Goal: Task Accomplishment & Management: Use online tool/utility

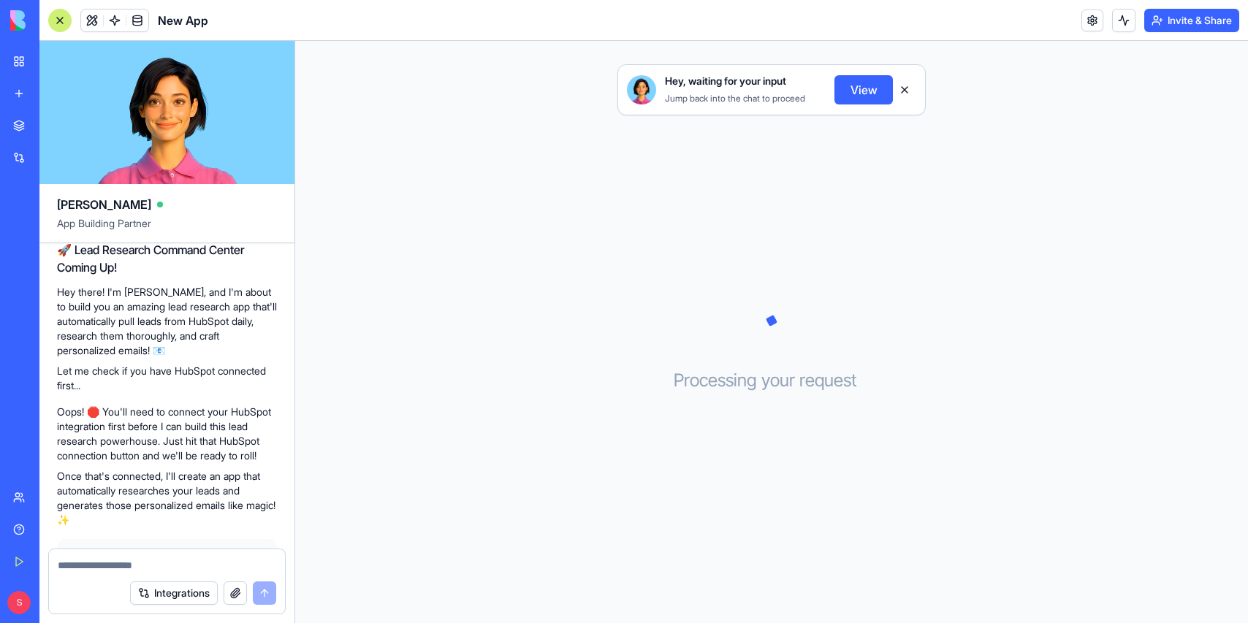
scroll to position [267, 0]
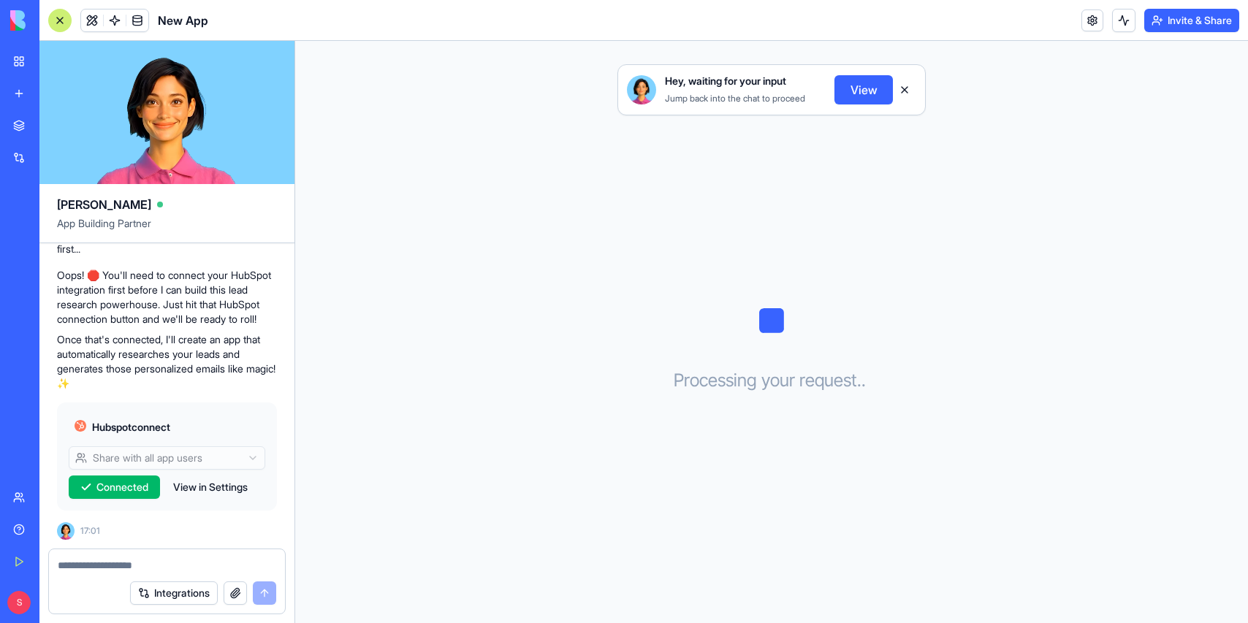
click at [1058, 134] on div "Hey, waiting for your input Jump back into the chat to proceed View Processing …" at bounding box center [771, 332] width 952 height 582
click at [869, 85] on button "View" at bounding box center [863, 89] width 58 height 29
click at [1083, 16] on link at bounding box center [1092, 20] width 22 height 22
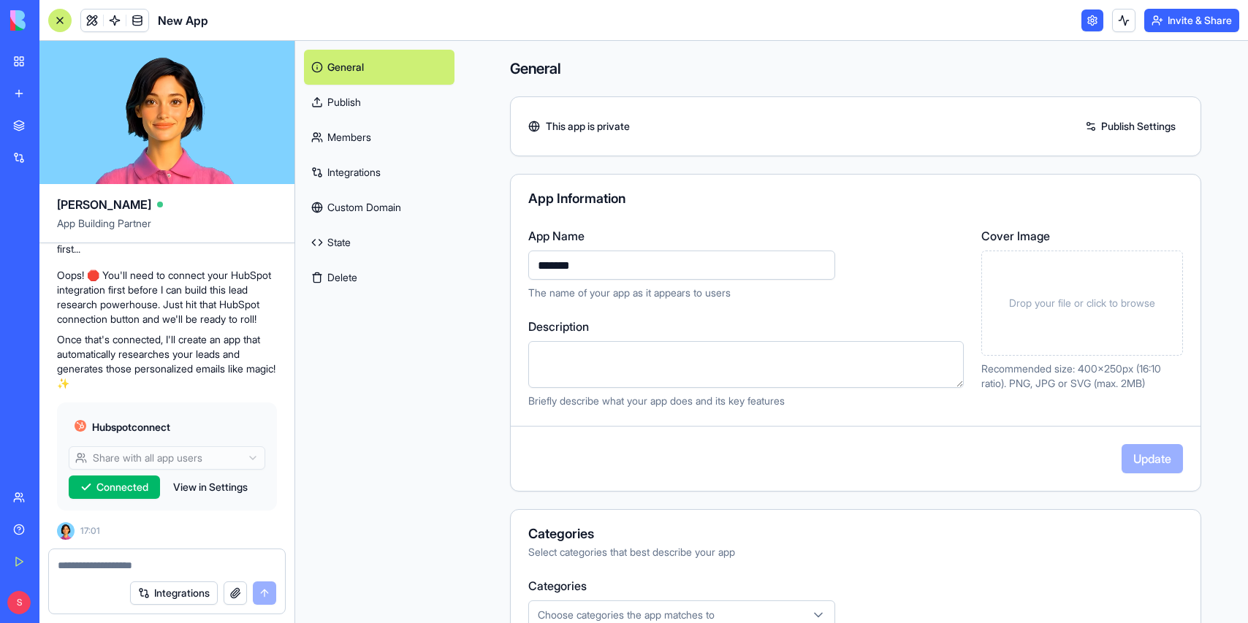
click at [361, 172] on link "Integrations" at bounding box center [379, 172] width 150 height 35
